Goal: Find specific page/section: Find specific page/section

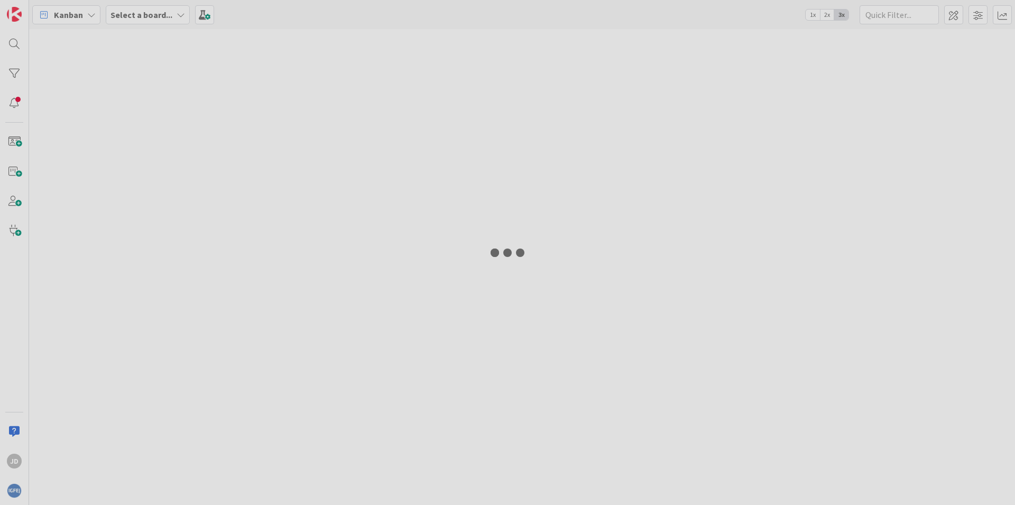
type input "1668"
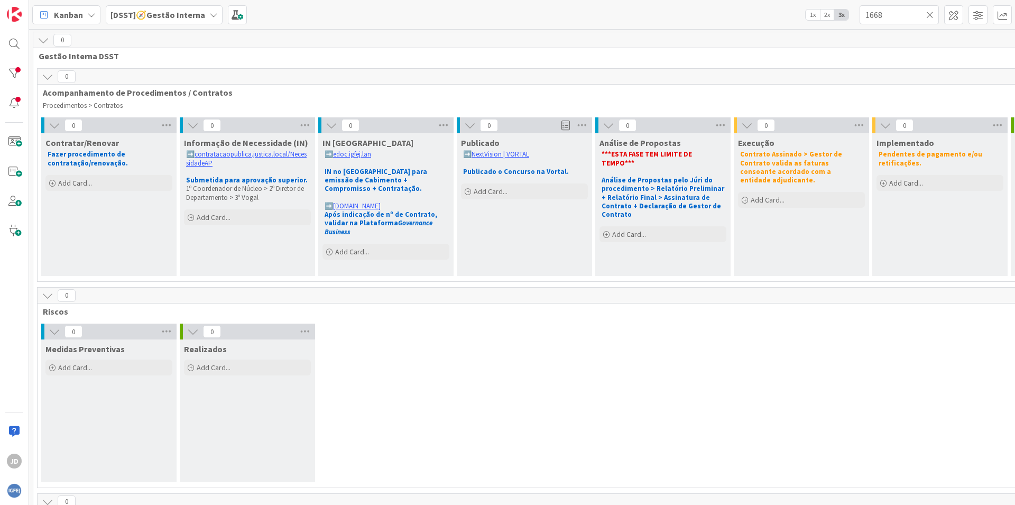
click at [205, 16] on div "[DSST]🧭Gestão Interna" at bounding box center [164, 14] width 117 height 19
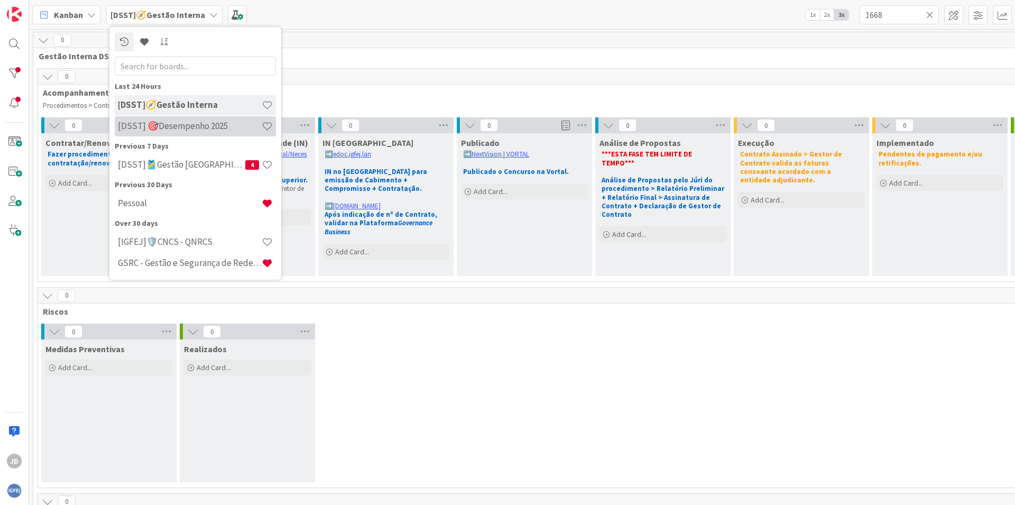
click at [180, 133] on div "[DSST] 🎯Desempenho 2025" at bounding box center [195, 126] width 161 height 20
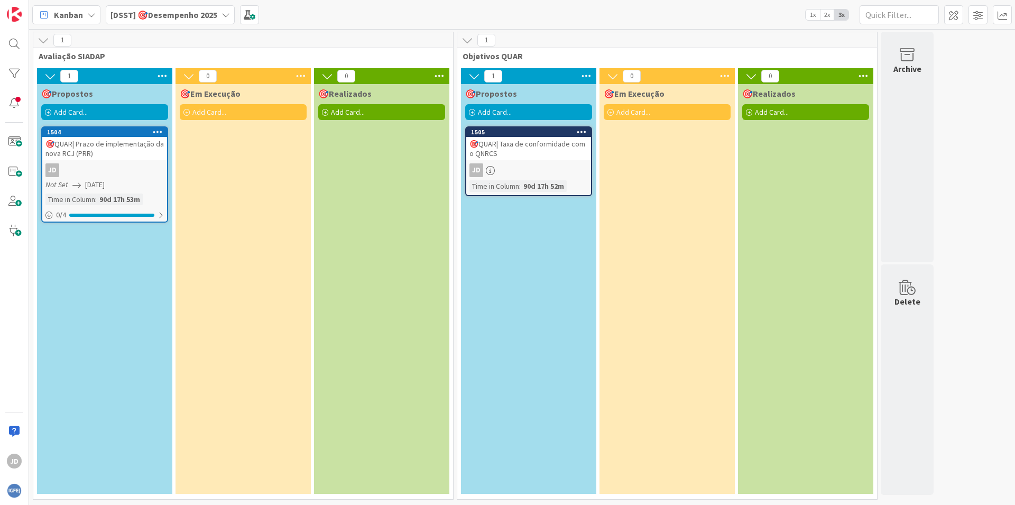
click at [115, 171] on div "JD" at bounding box center [104, 170] width 125 height 14
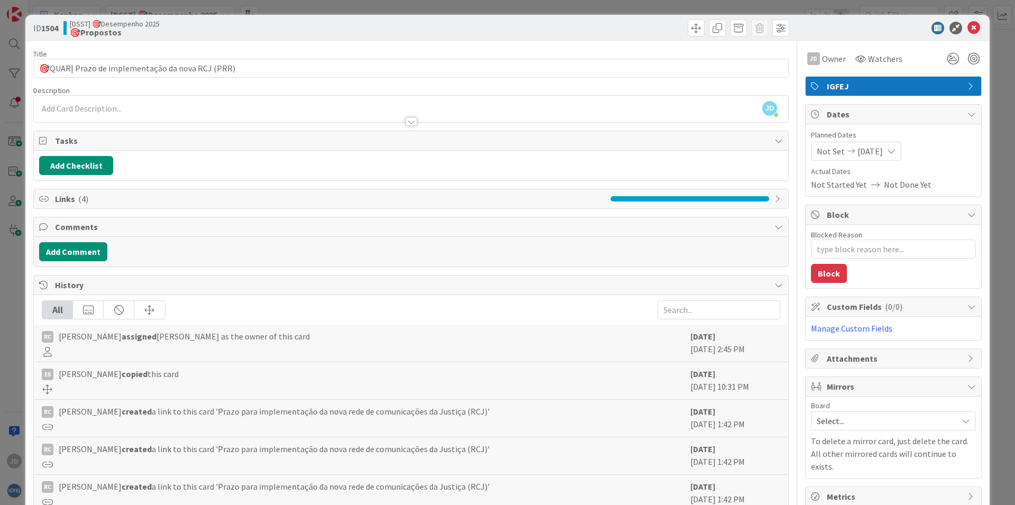
click at [639, 195] on div "Links ( 4 )" at bounding box center [411, 198] width 755 height 19
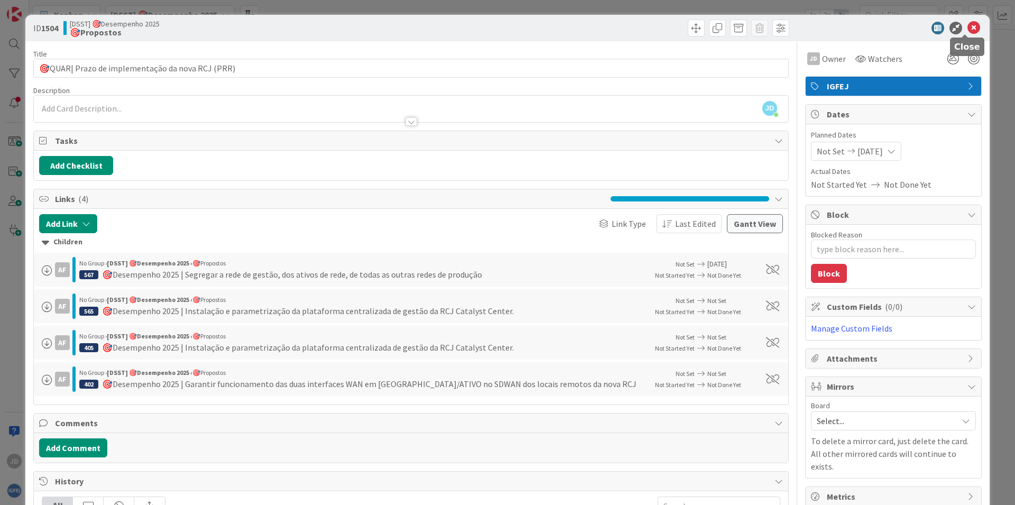
click at [968, 26] on icon at bounding box center [974, 28] width 13 height 13
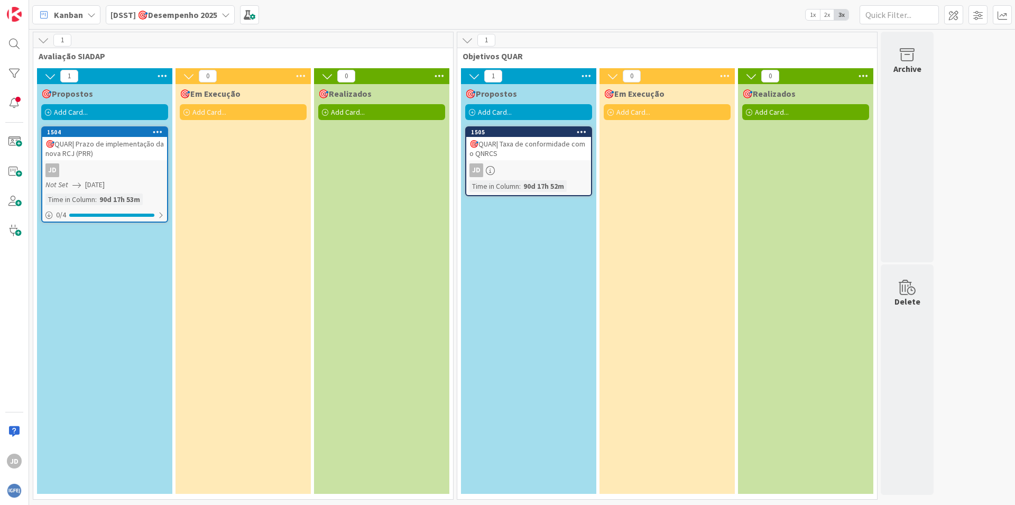
click at [558, 138] on div "🎯QUAR| Taxa de conformidade com o QNRCS" at bounding box center [528, 148] width 125 height 23
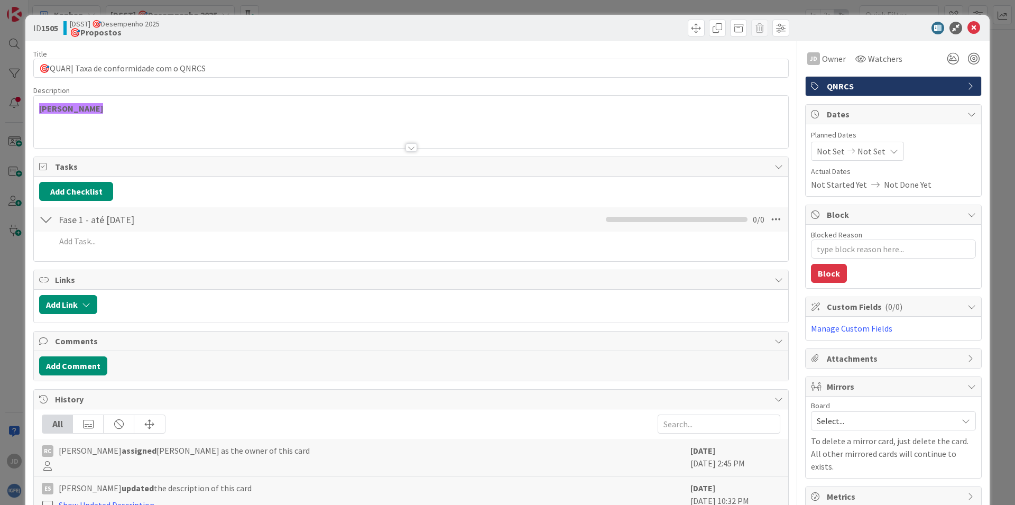
type textarea "x"
click at [968, 31] on icon at bounding box center [974, 28] width 13 height 13
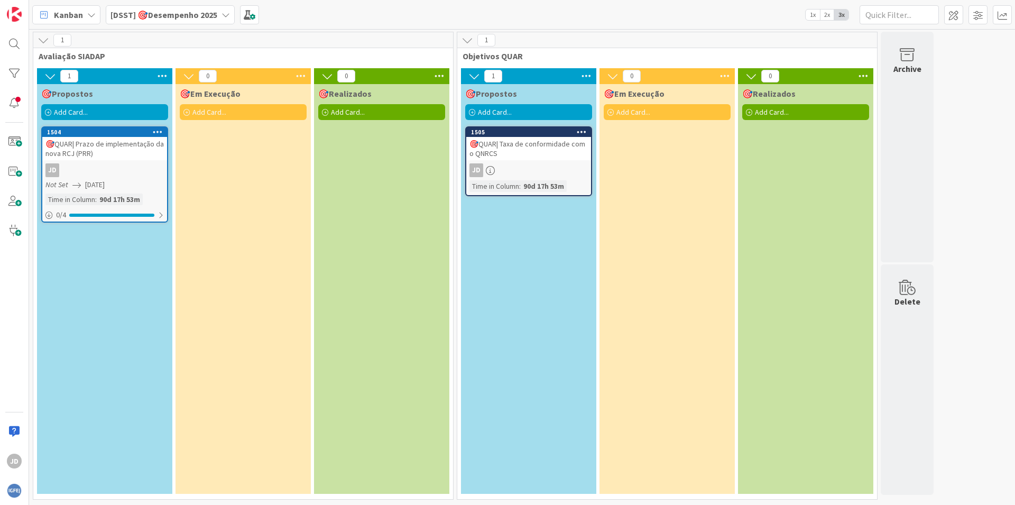
click at [175, 13] on b "[DSST] 🎯Desempenho 2025" at bounding box center [164, 15] width 107 height 11
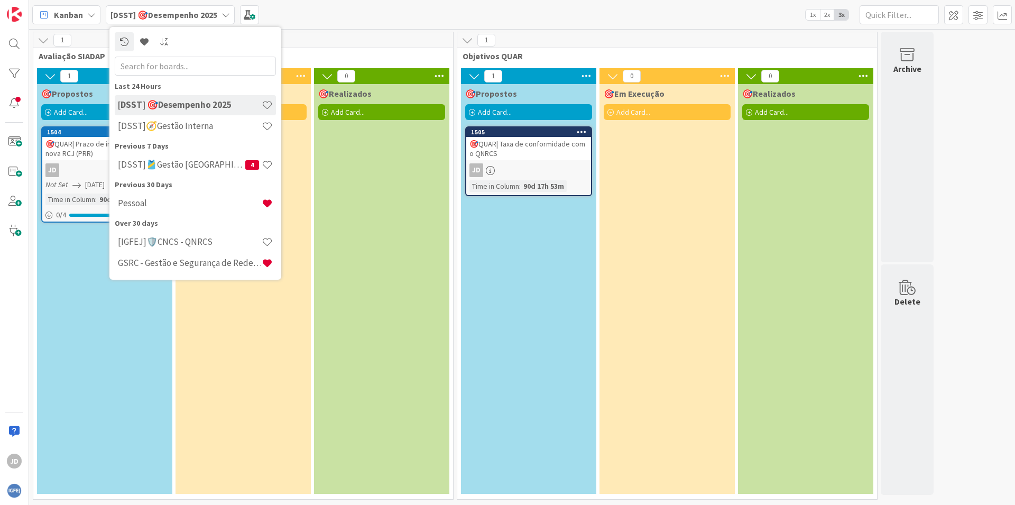
click at [86, 17] on div "Kanban" at bounding box center [66, 14] width 68 height 19
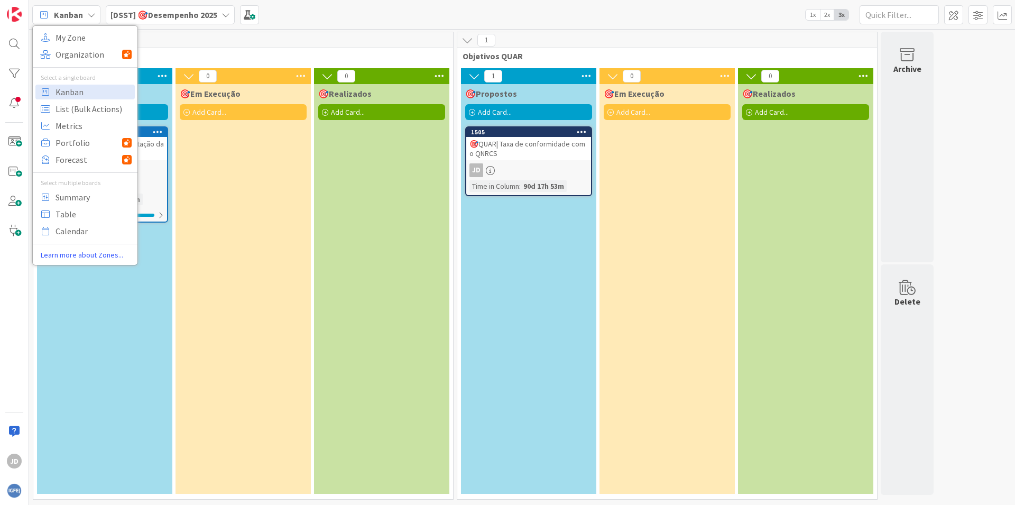
click at [153, 16] on b "[DSST] 🎯Desempenho 2025" at bounding box center [164, 15] width 107 height 11
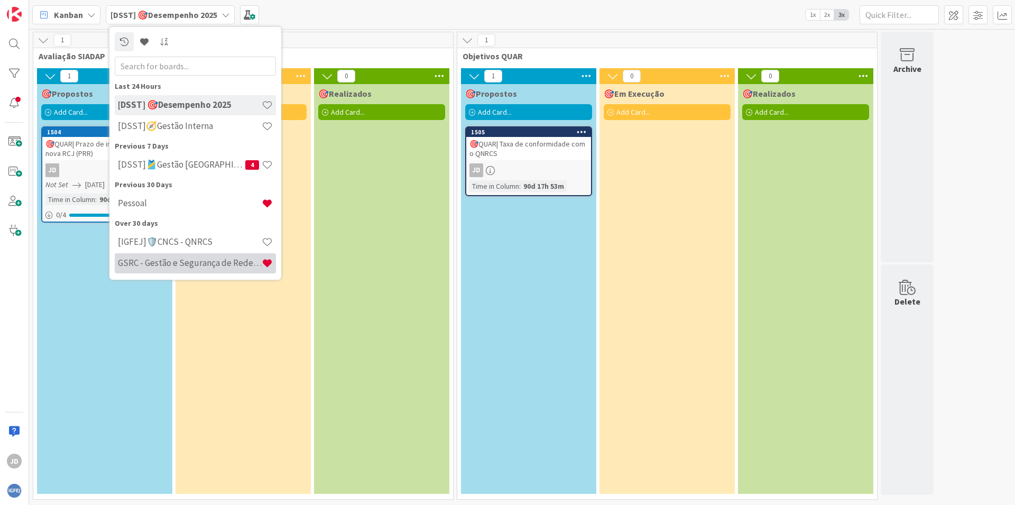
click at [173, 261] on h4 "GSRC - Gestão e Segurança de Redes de Comunicação" at bounding box center [190, 263] width 144 height 11
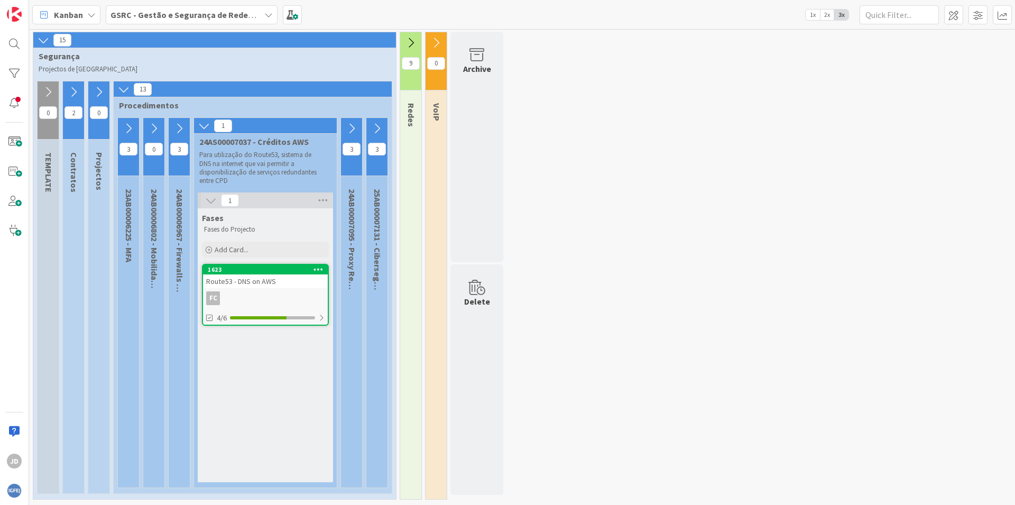
click at [50, 94] on icon at bounding box center [48, 92] width 12 height 12
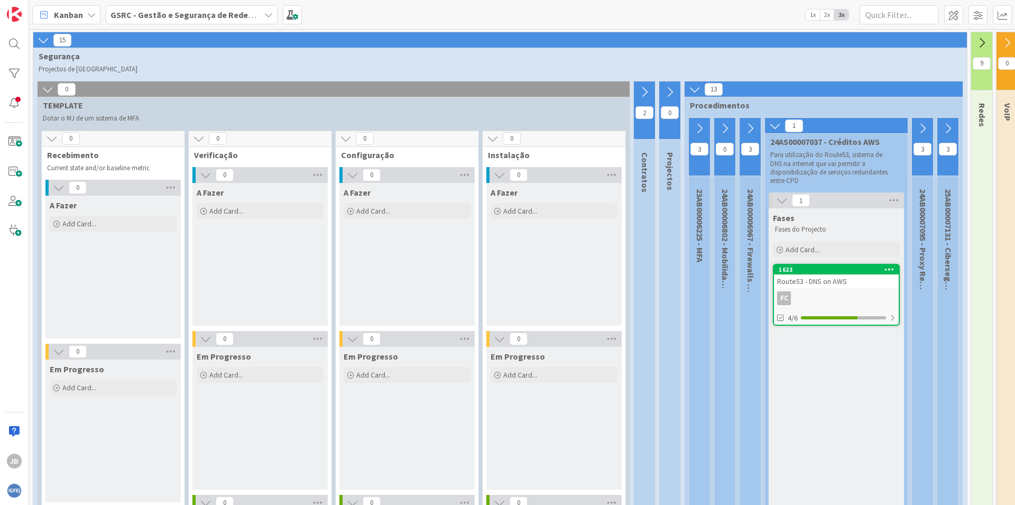
click at [50, 94] on icon at bounding box center [48, 90] width 12 height 12
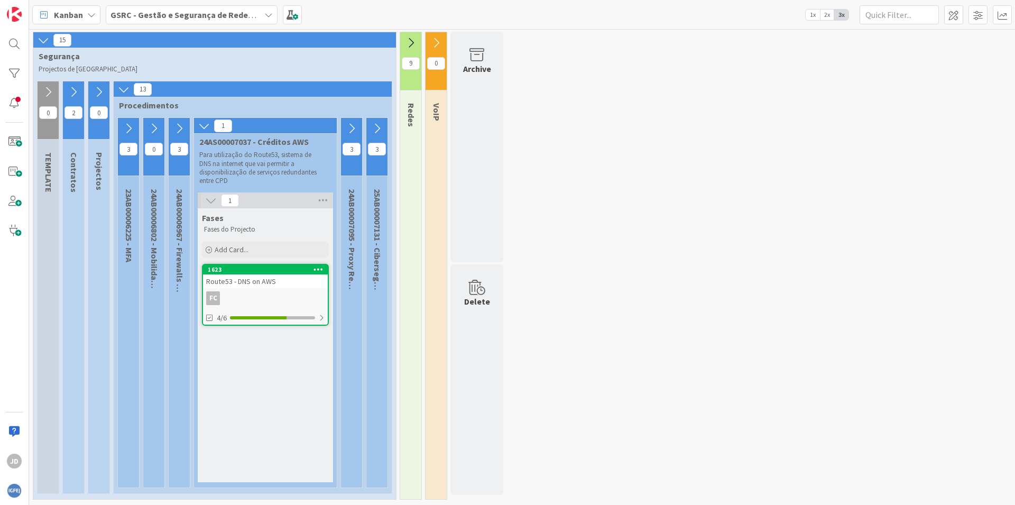
click at [73, 95] on icon at bounding box center [74, 92] width 12 height 12
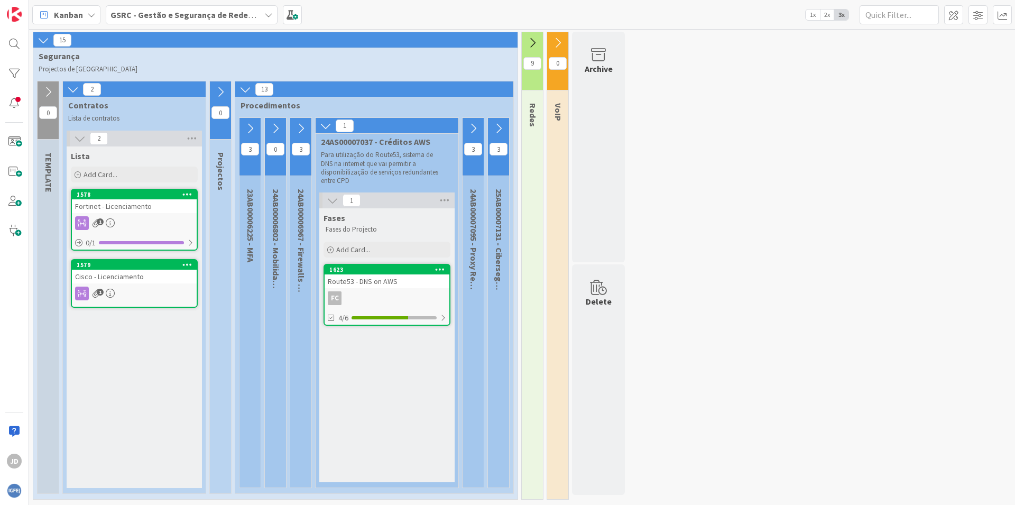
click at [73, 95] on button at bounding box center [73, 90] width 14 height 14
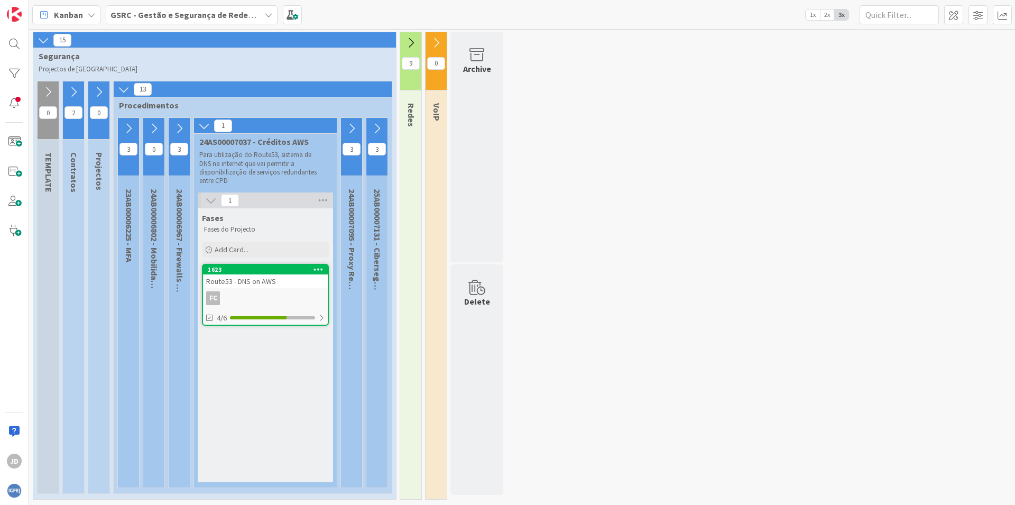
click at [102, 91] on icon at bounding box center [99, 92] width 12 height 12
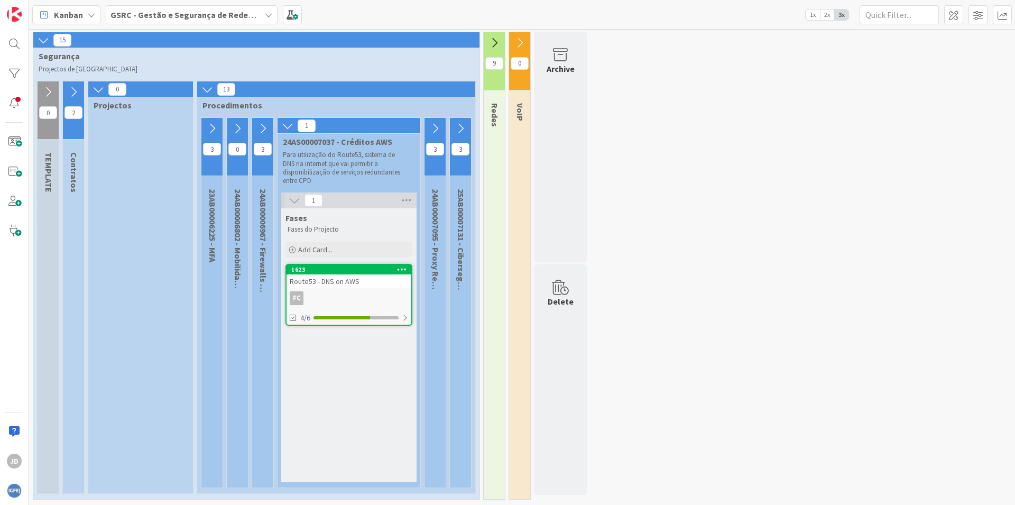
click at [102, 91] on icon at bounding box center [99, 90] width 12 height 12
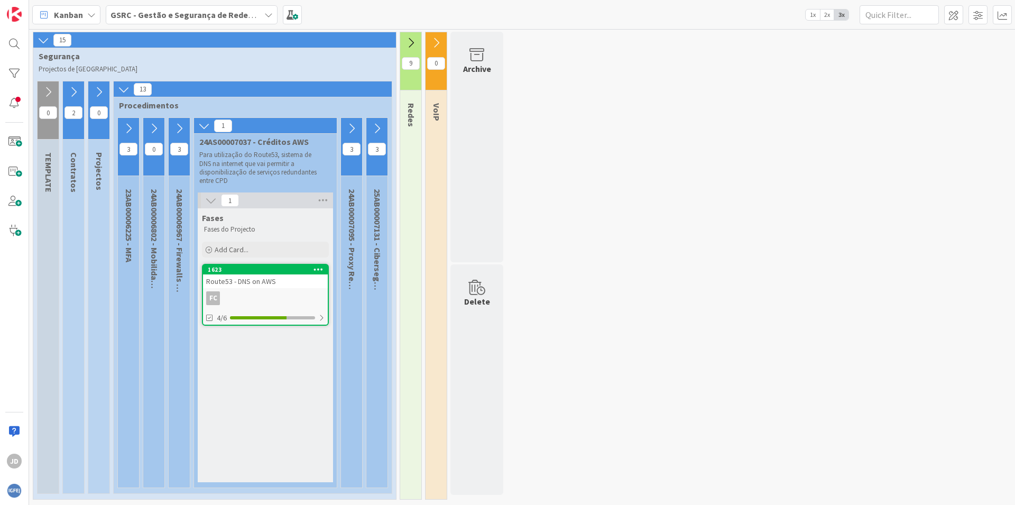
click at [41, 38] on icon at bounding box center [44, 40] width 12 height 12
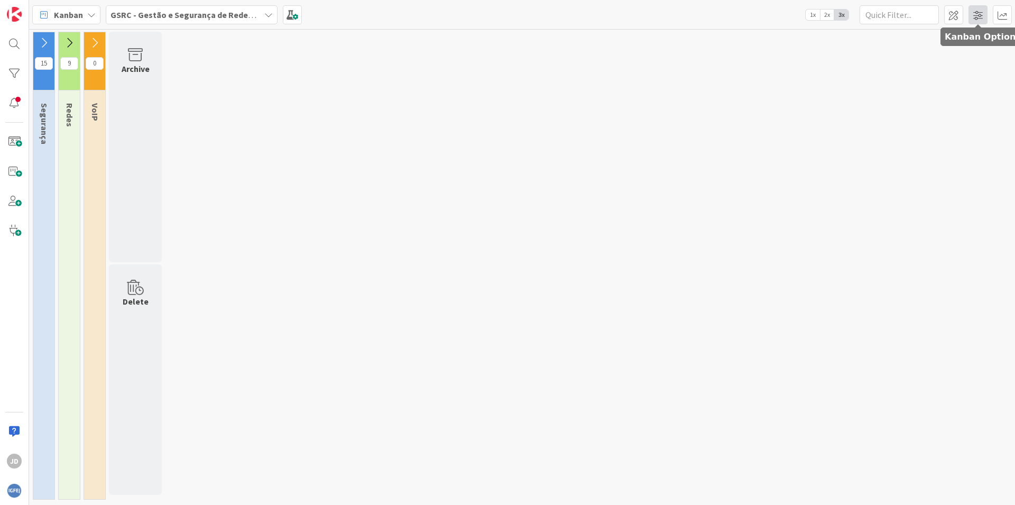
click at [980, 11] on span at bounding box center [978, 14] width 19 height 19
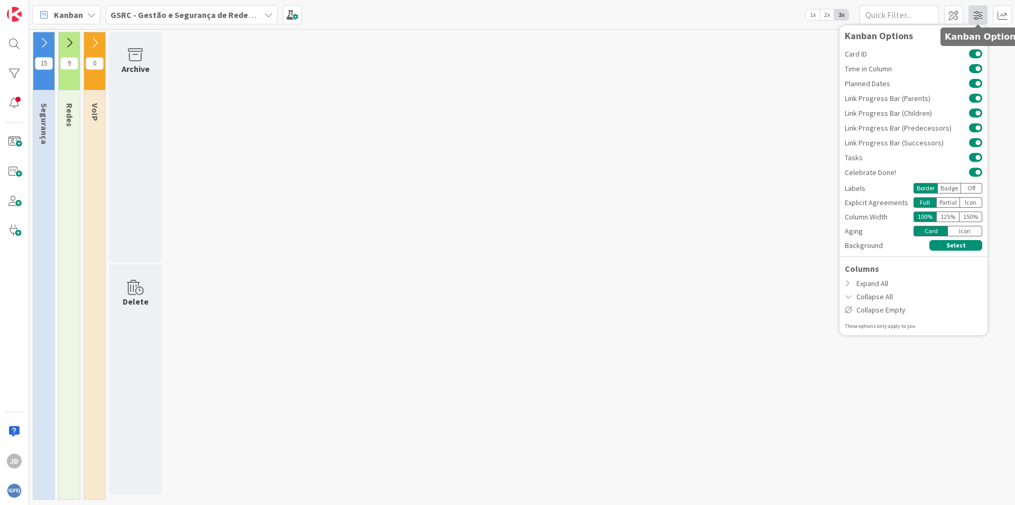
click at [980, 11] on span at bounding box center [978, 14] width 19 height 19
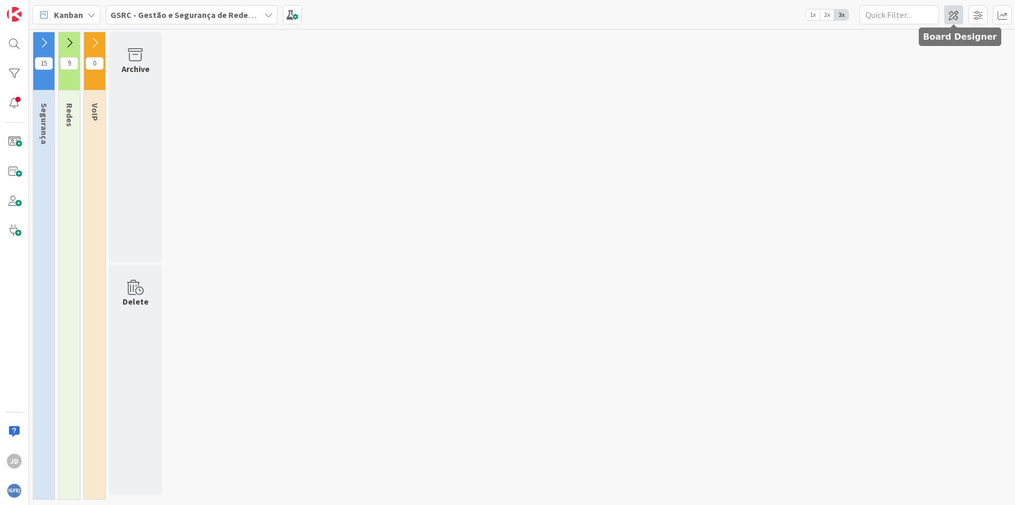
click at [954, 13] on span at bounding box center [954, 14] width 19 height 19
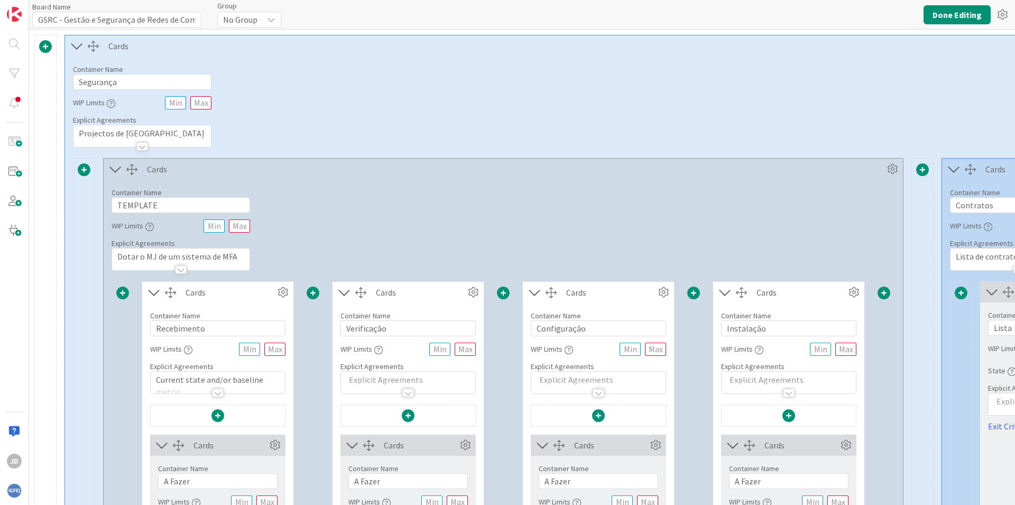
type input "GSRC - Gestão e Segurança de Redes de Comunicação"
click at [14, 199] on span at bounding box center [14, 200] width 21 height 21
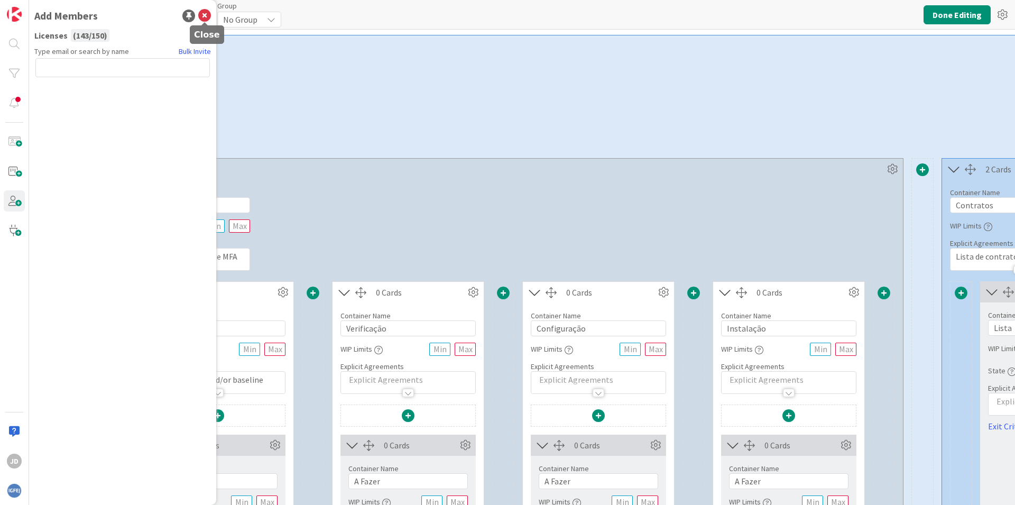
click at [204, 14] on icon at bounding box center [204, 16] width 13 height 13
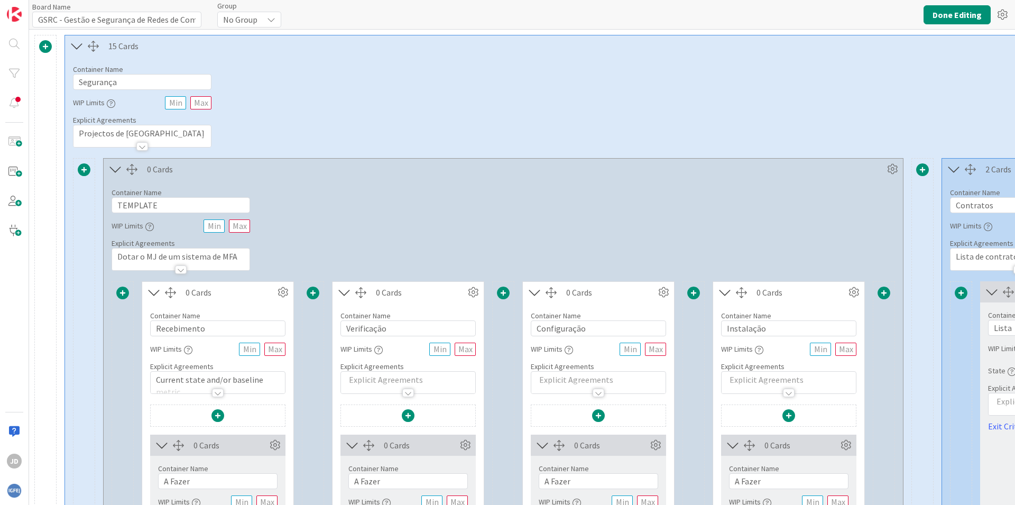
click at [246, 21] on span "No Group" at bounding box center [240, 19] width 34 height 15
click at [246, 21] on span "No Group" at bounding box center [241, 19] width 34 height 15
click at [1003, 16] on icon at bounding box center [1002, 14] width 19 height 19
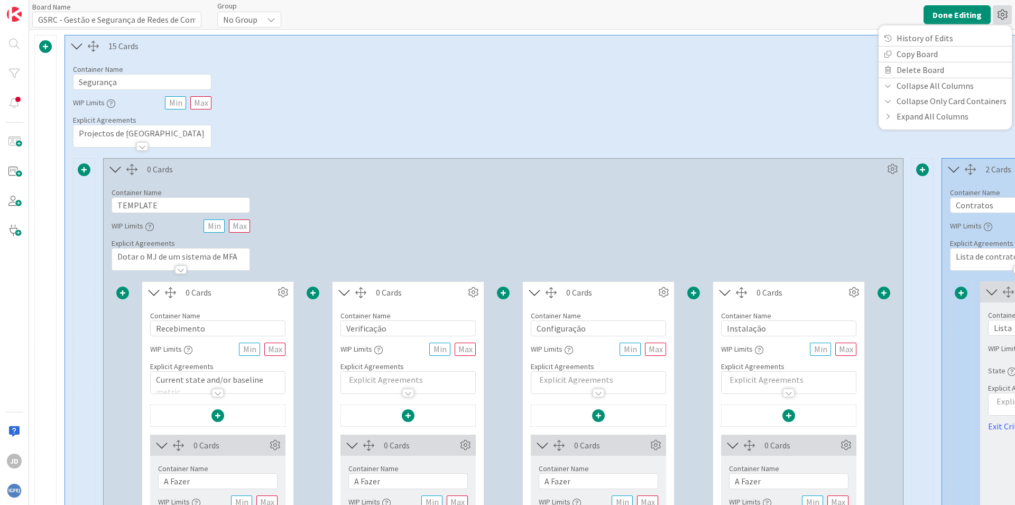
click at [1003, 16] on icon at bounding box center [1002, 14] width 19 height 19
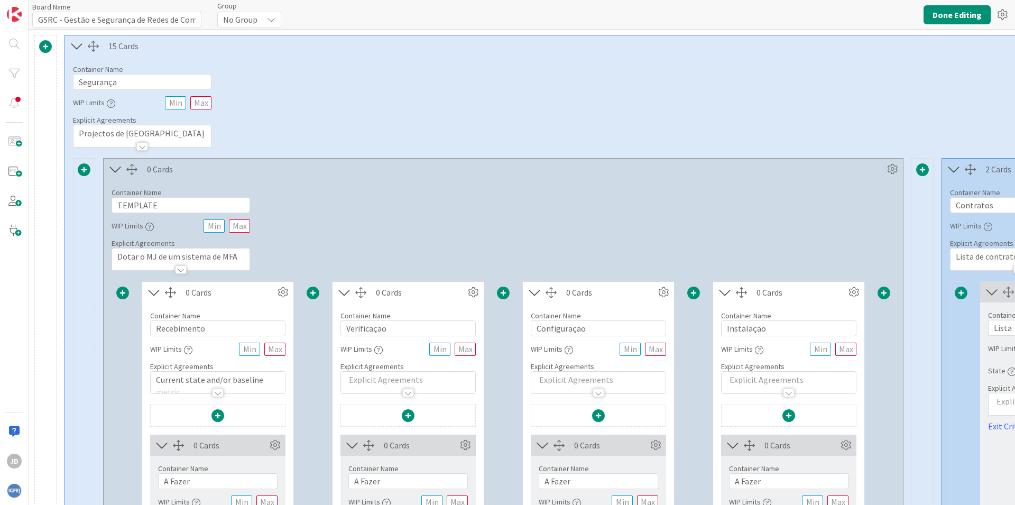
click at [114, 169] on icon at bounding box center [115, 169] width 17 height 14
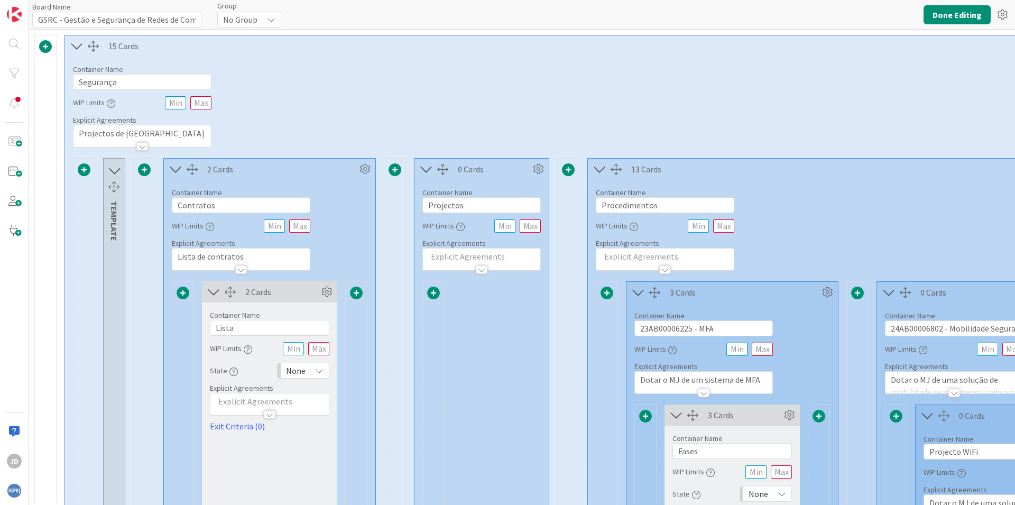
click at [176, 170] on icon at bounding box center [175, 169] width 17 height 14
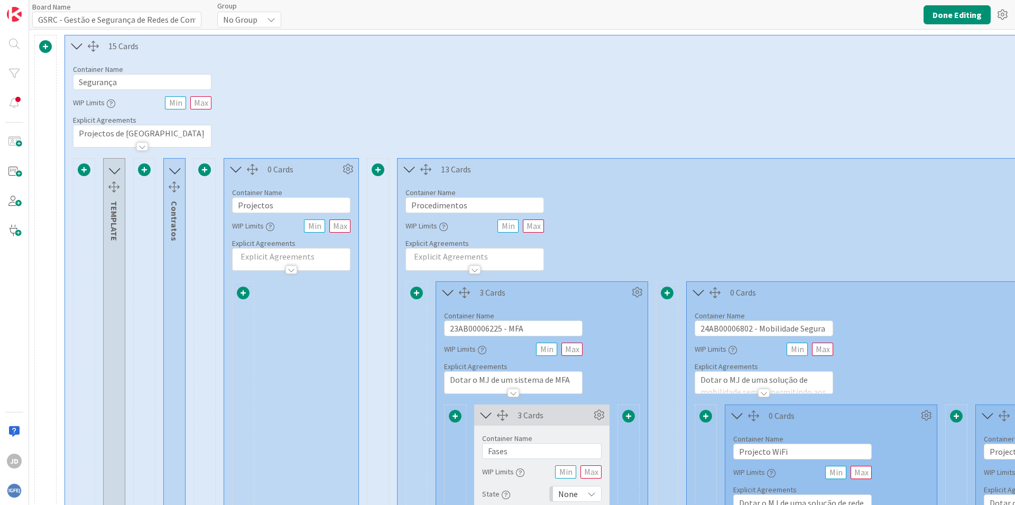
click at [239, 170] on icon at bounding box center [235, 169] width 17 height 14
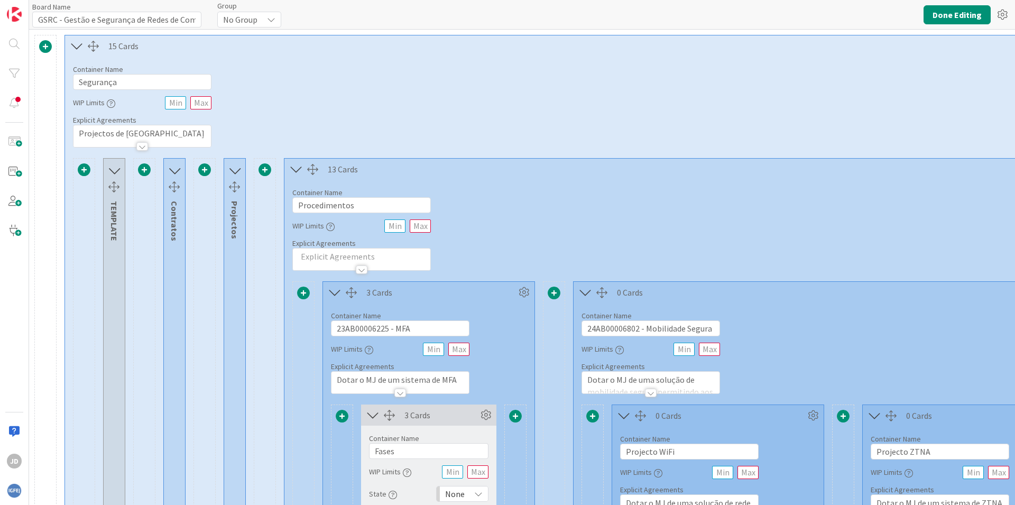
click at [298, 169] on icon at bounding box center [296, 169] width 17 height 14
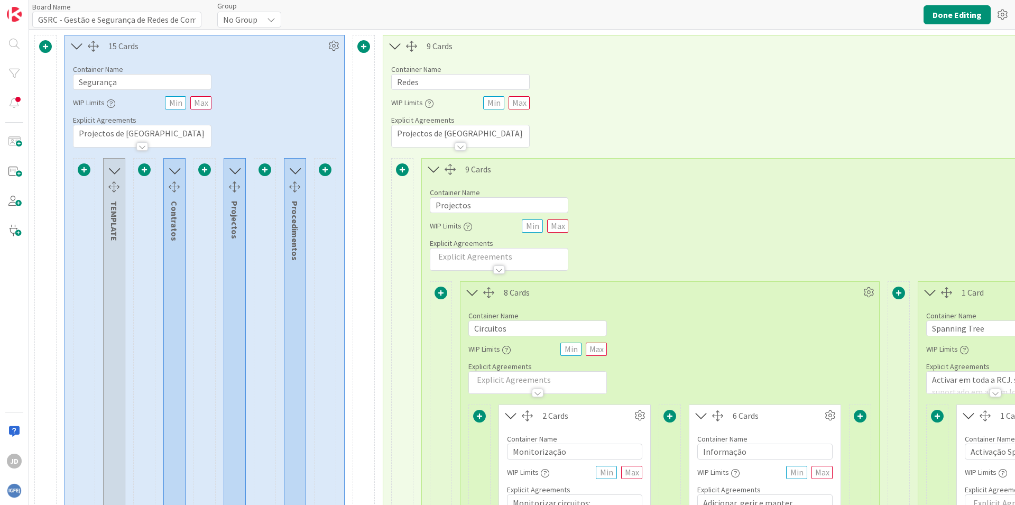
click at [395, 46] on icon at bounding box center [395, 46] width 17 height 14
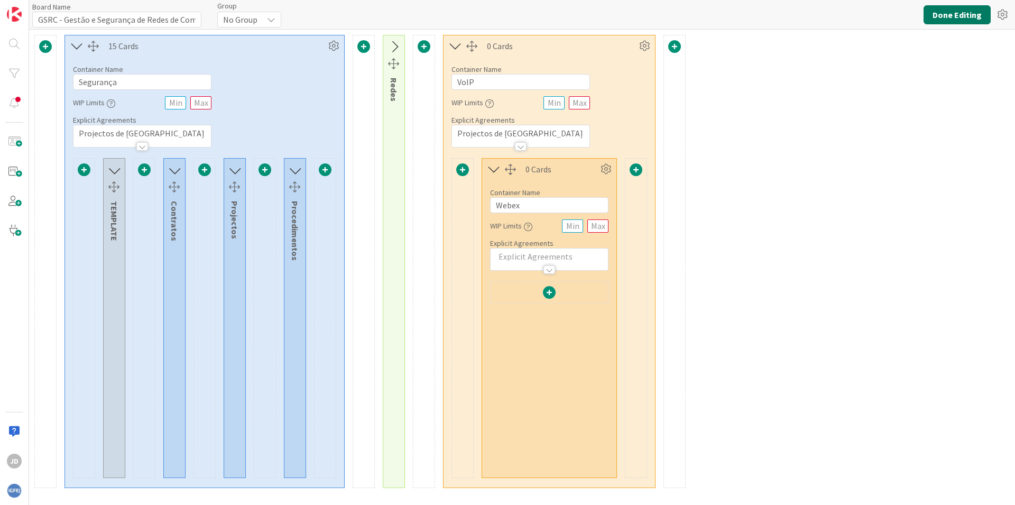
click at [954, 22] on button "Done Editing" at bounding box center [957, 14] width 67 height 19
